Goal: Information Seeking & Learning: Learn about a topic

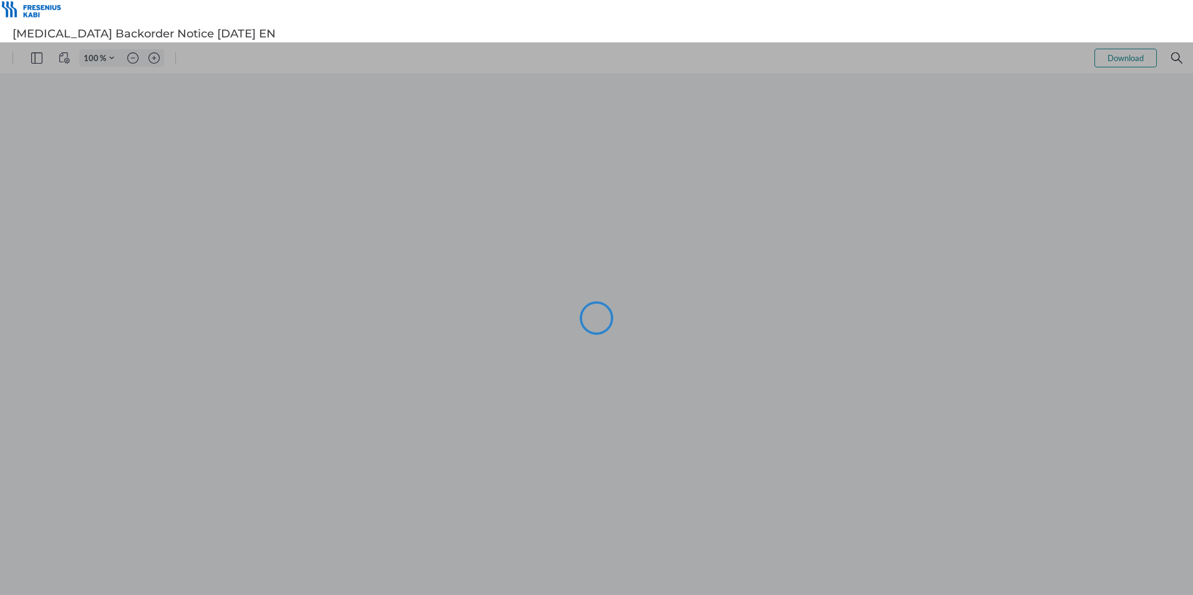
type input "105"
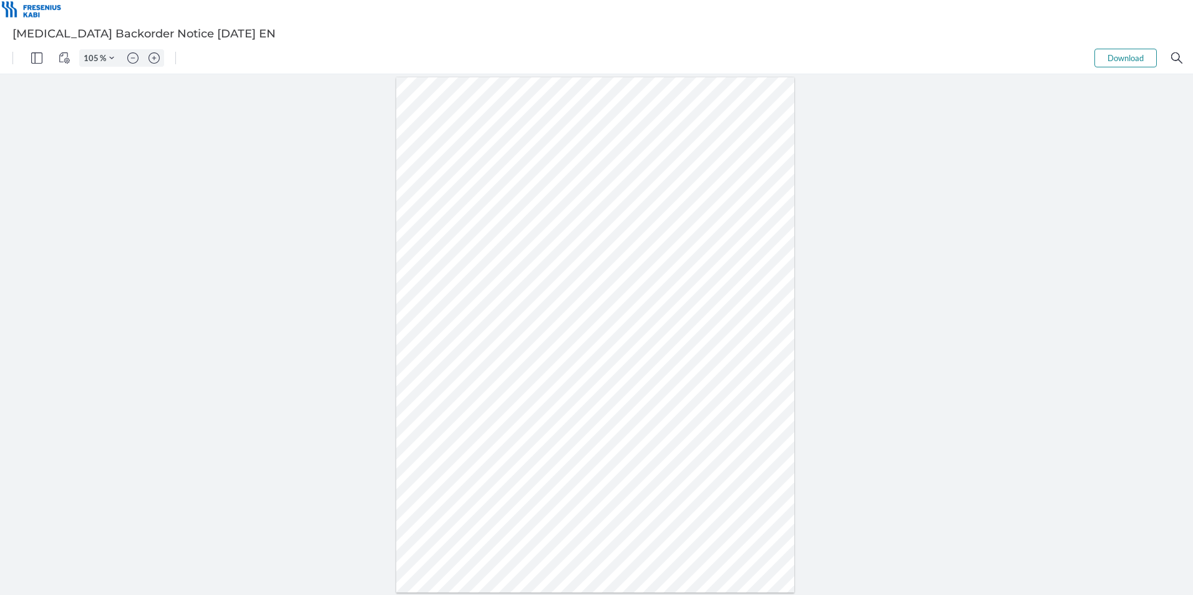
drag, startPoint x: 558, startPoint y: 326, endPoint x: 542, endPoint y: 329, distance: 16.5
click at [542, 329] on div at bounding box center [595, 335] width 399 height 516
click at [609, 404] on div at bounding box center [595, 335] width 399 height 516
drag, startPoint x: 566, startPoint y: 404, endPoint x: 543, endPoint y: 405, distance: 23.1
click at [543, 405] on div at bounding box center [595, 335] width 399 height 516
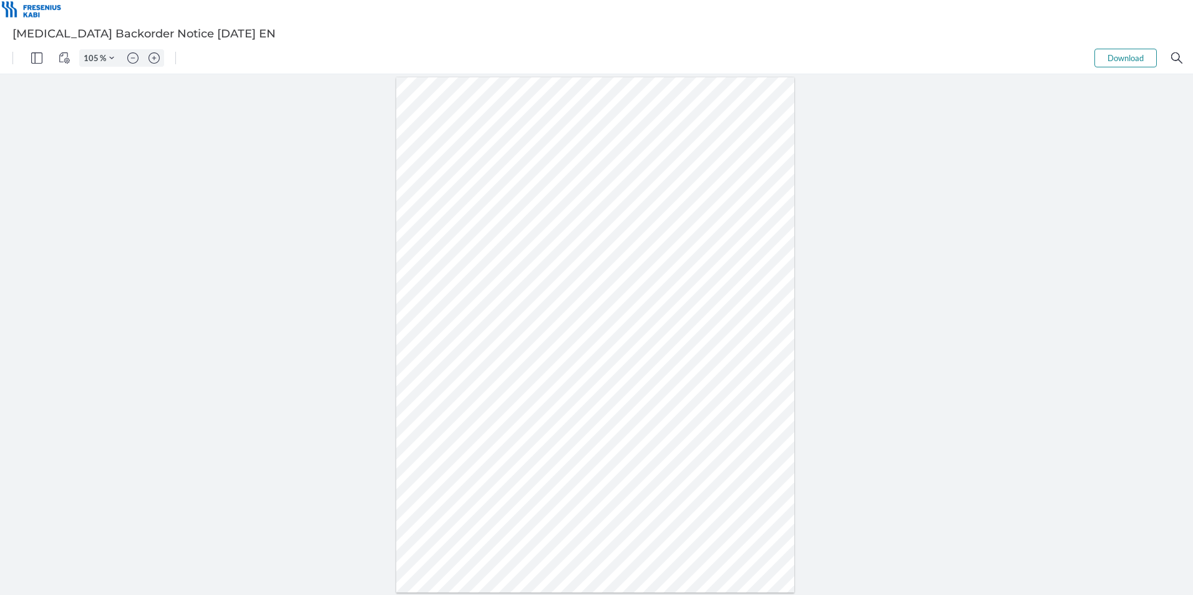
click at [518, 442] on div at bounding box center [595, 335] width 399 height 516
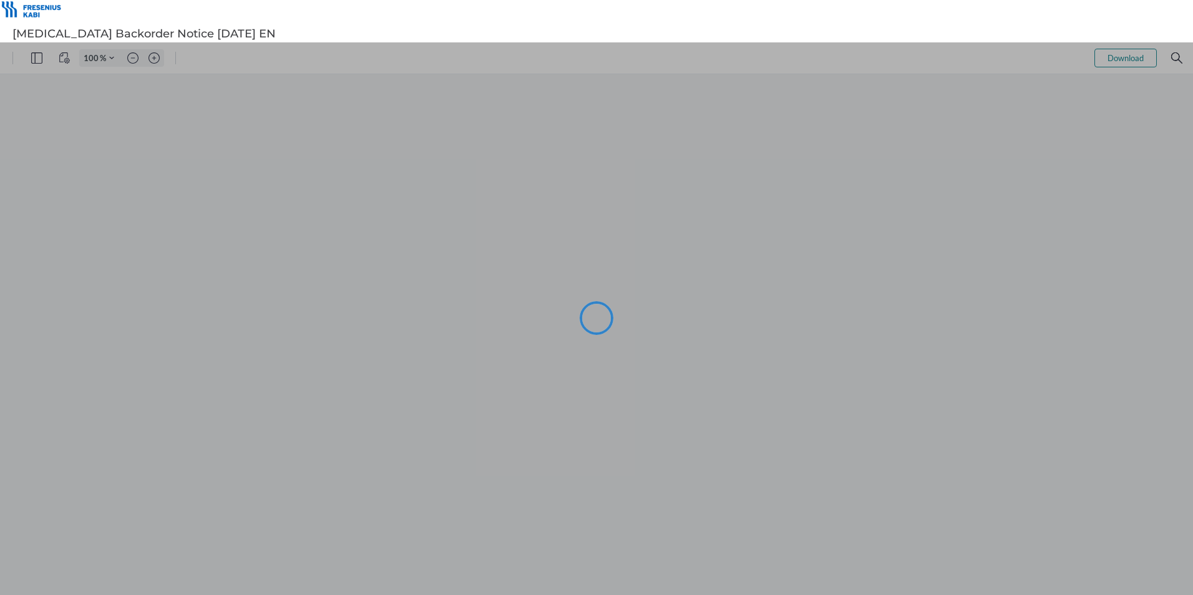
type input "105"
